Goal: Task Accomplishment & Management: Manage account settings

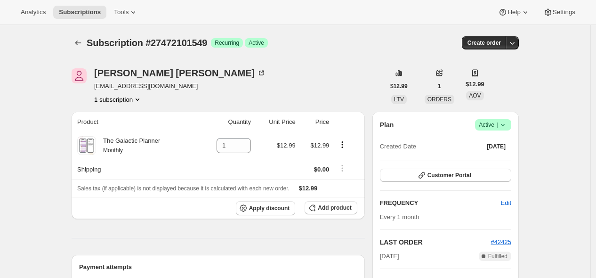
click at [218, 238] on hr at bounding box center [218, 238] width 293 height 0
click at [507, 125] on icon at bounding box center [502, 124] width 9 height 9
click at [505, 162] on span "Cancel subscription" at bounding box center [491, 158] width 53 height 7
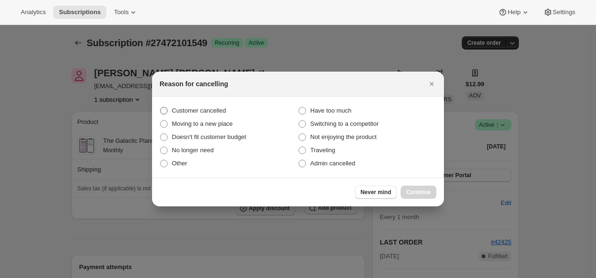
click at [240, 114] on label "Customer cancelled" at bounding box center [229, 110] width 138 height 13
click at [160, 107] on input "Customer cancelled" at bounding box center [160, 107] width 0 height 0
radio input "true"
click at [416, 189] on span "Continue" at bounding box center [418, 192] width 24 height 8
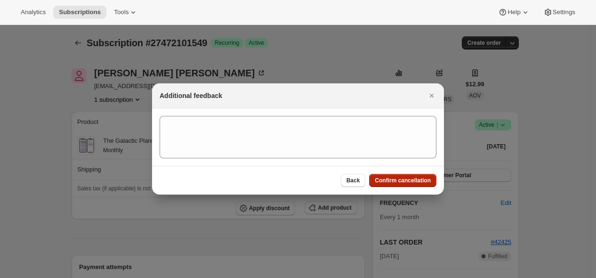
click at [394, 184] on button "Confirm cancellation" at bounding box center [402, 180] width 67 height 13
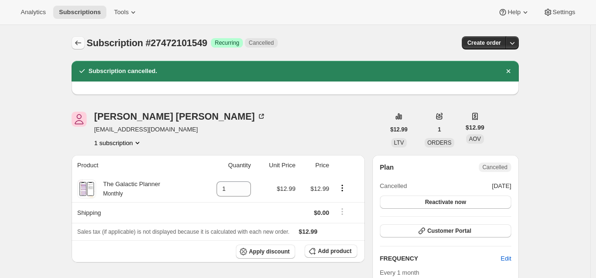
click at [78, 44] on icon "Subscriptions" at bounding box center [77, 42] width 9 height 9
